Goal: Information Seeking & Learning: Learn about a topic

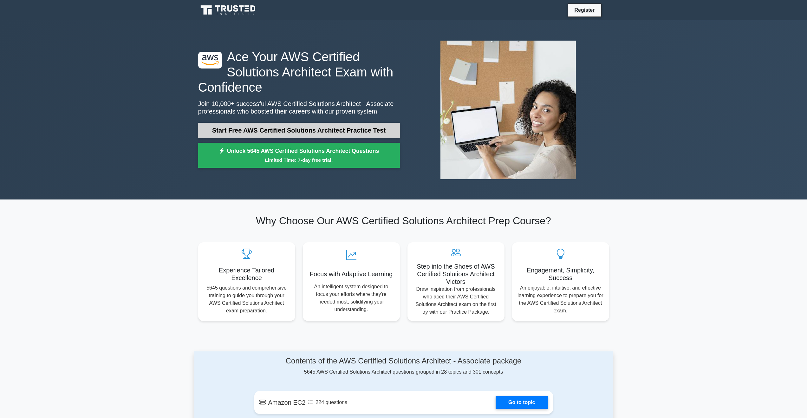
drag, startPoint x: 0, startPoint y: 0, endPoint x: 236, endPoint y: 126, distance: 267.8
click at [236, 126] on link "Start Free AWS Certified Solutions Architect Practice Test" at bounding box center [299, 130] width 202 height 15
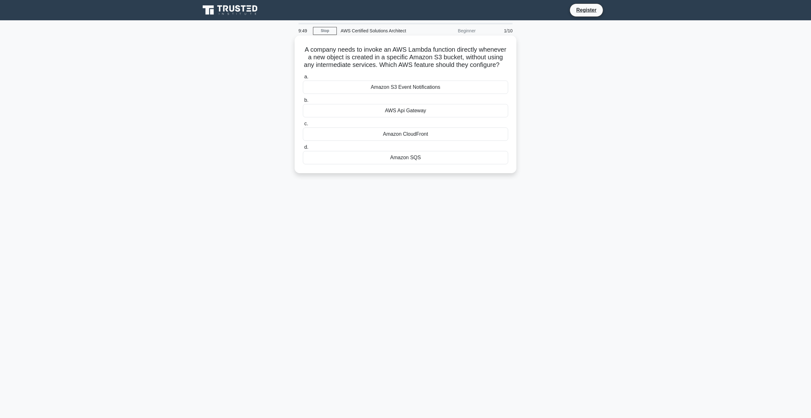
click at [373, 87] on div "Amazon S3 Event Notifications" at bounding box center [405, 87] width 205 height 13
click at [303, 79] on input "a. Amazon S3 Event Notifications" at bounding box center [303, 77] width 0 height 4
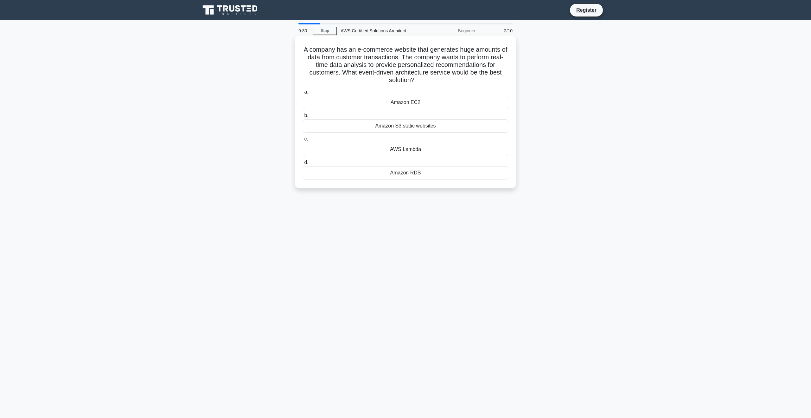
click at [413, 148] on div "AWS Lambda" at bounding box center [405, 149] width 205 height 13
click at [303, 141] on input "c. AWS Lambda" at bounding box center [303, 139] width 0 height 4
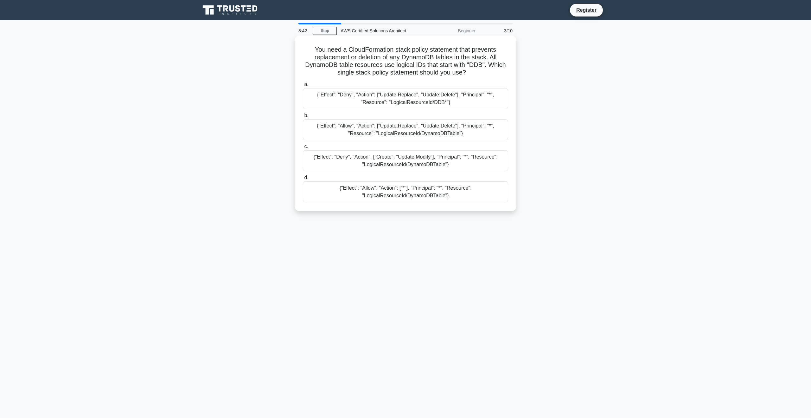
click at [406, 97] on div "{"Effect": "Deny", "Action": ["Update:Replace", "Update:Delete"], "Principal": …" at bounding box center [405, 98] width 205 height 21
click at [303, 87] on input "a. {"Effect": "Deny", "Action": ["Update:Replace", "Update:Delete"], "Principal…" at bounding box center [303, 84] width 0 height 4
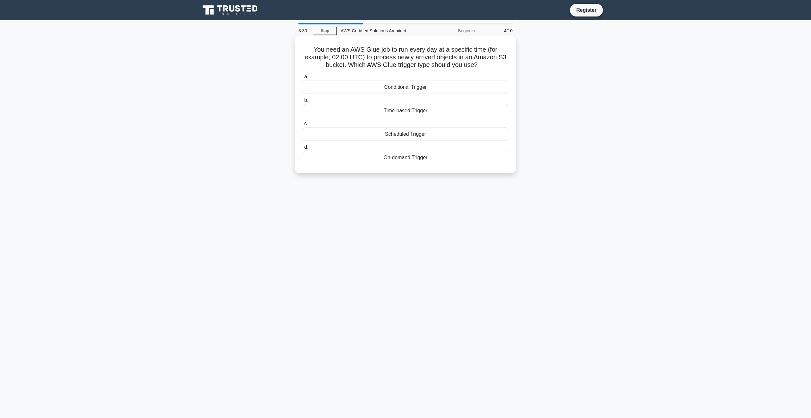
click at [402, 131] on div "Scheduled Trigger" at bounding box center [405, 133] width 205 height 13
click at [303, 126] on input "c. Scheduled Trigger" at bounding box center [303, 124] width 0 height 4
click at [405, 160] on div "AWS Config" at bounding box center [405, 157] width 205 height 13
click at [303, 149] on input "d. AWS Config" at bounding box center [303, 147] width 0 height 4
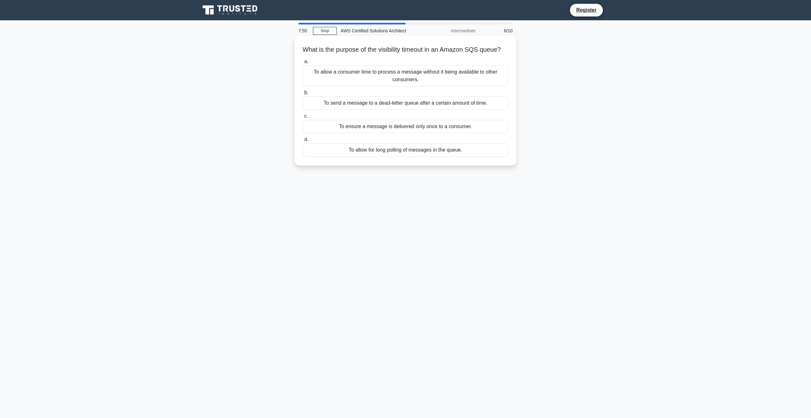
click at [389, 80] on div "To allow a consumer time to process a message without it being available to oth…" at bounding box center [405, 75] width 205 height 21
click at [303, 64] on input "a. To allow a consumer time to process a message without it being available to …" at bounding box center [303, 62] width 0 height 4
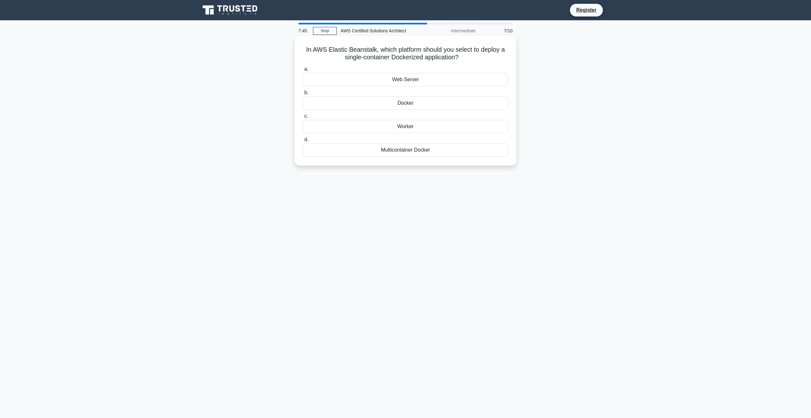
click at [390, 101] on div "Docker" at bounding box center [405, 102] width 205 height 13
click at [303, 95] on input "b. Docker" at bounding box center [303, 93] width 0 height 4
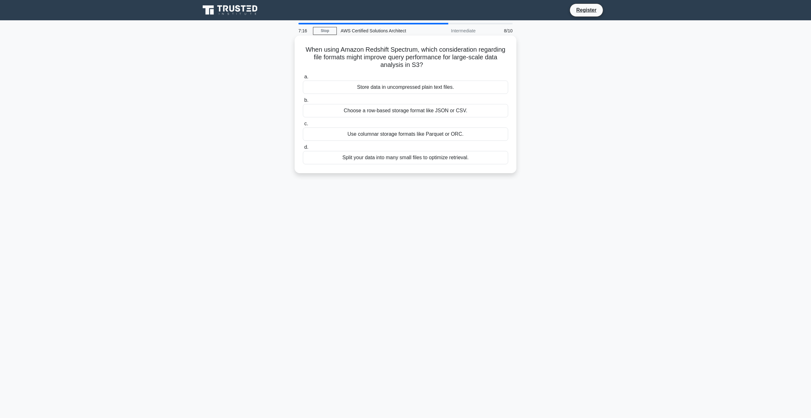
click at [397, 110] on div "Choose a row-based storage format like JSON or CSV." at bounding box center [405, 110] width 205 height 13
click at [303, 102] on input "b. Choose a row-based storage format like JSON or CSV." at bounding box center [303, 100] width 0 height 4
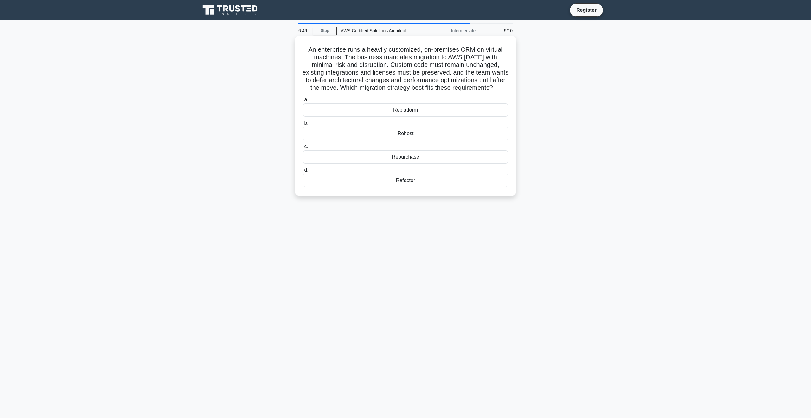
click at [383, 137] on div "Rehost" at bounding box center [405, 133] width 205 height 13
click at [303, 125] on input "b. Rehost" at bounding box center [303, 123] width 0 height 4
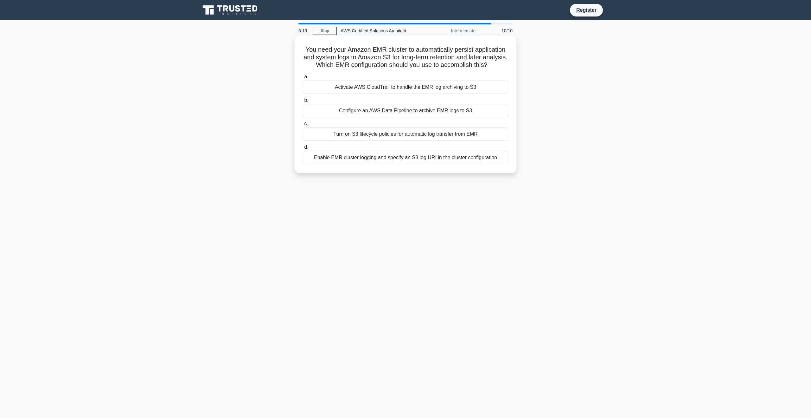
click at [458, 130] on div "Turn on S3 lifecycle policies for automatic log transfer from EMR" at bounding box center [405, 133] width 205 height 13
click at [303, 126] on input "c. Turn on S3 lifecycle policies for automatic log transfer from EMR" at bounding box center [303, 124] width 0 height 4
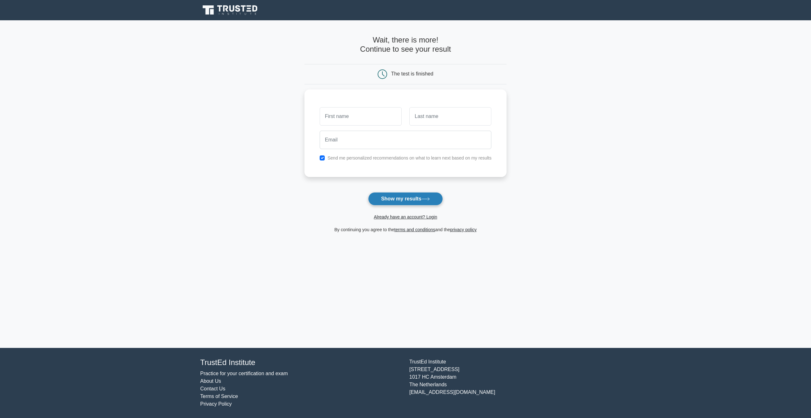
click at [415, 197] on button "Show my results" at bounding box center [405, 198] width 75 height 13
click at [479, 156] on label "Send me personalized recommendations on what to learn next based on my results" at bounding box center [410, 156] width 164 height 5
click at [394, 202] on button "Show my results" at bounding box center [405, 198] width 75 height 13
click at [394, 198] on button "Show my results" at bounding box center [405, 198] width 75 height 13
click at [493, 203] on form "Wait, there is more! Continue to see your result The test is finished and the" at bounding box center [406, 134] width 203 height 198
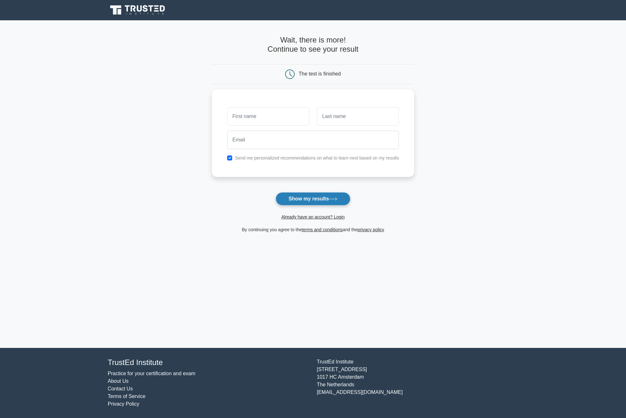
click at [322, 198] on button "Show my results" at bounding box center [313, 198] width 75 height 13
click at [315, 201] on button "Show my results" at bounding box center [313, 198] width 75 height 13
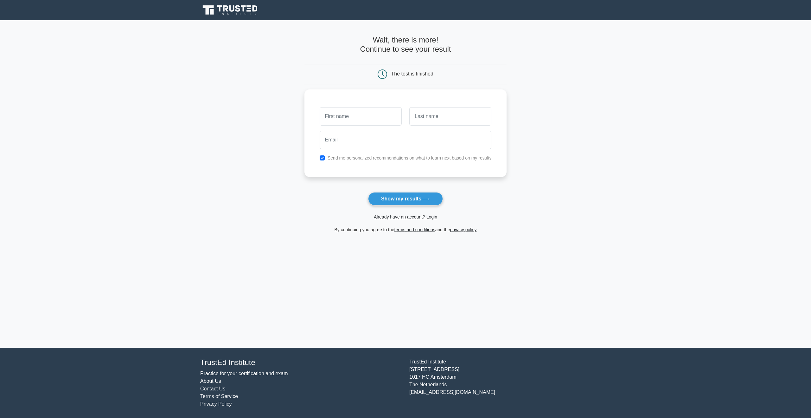
click at [306, 59] on form "Wait, there is more! Continue to see your result The test is finished and the" at bounding box center [406, 134] width 203 height 198
